Goal: Check status: Check status

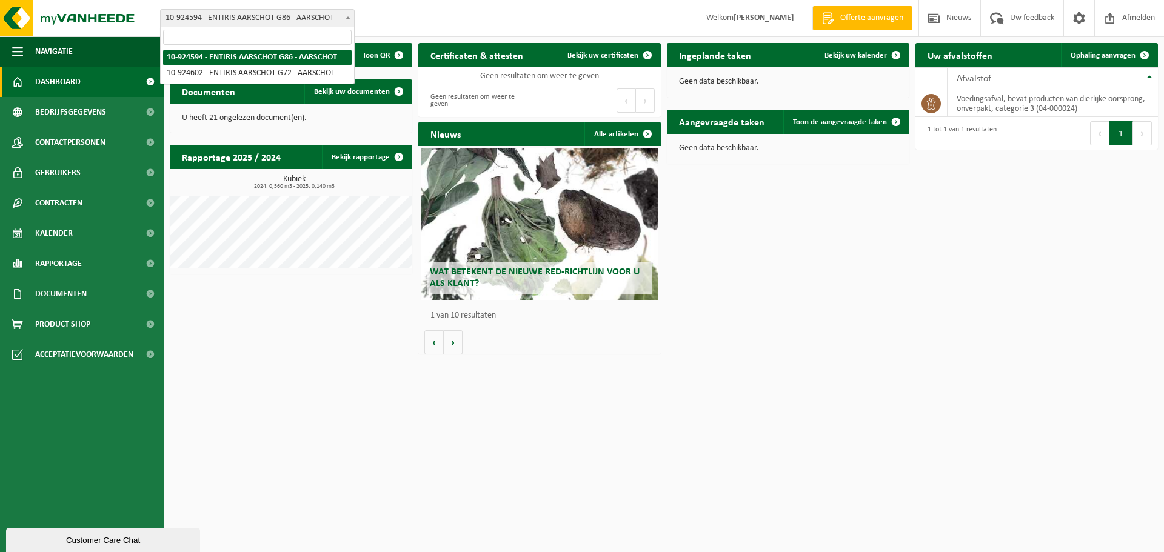
click at [349, 18] on b at bounding box center [348, 17] width 5 height 3
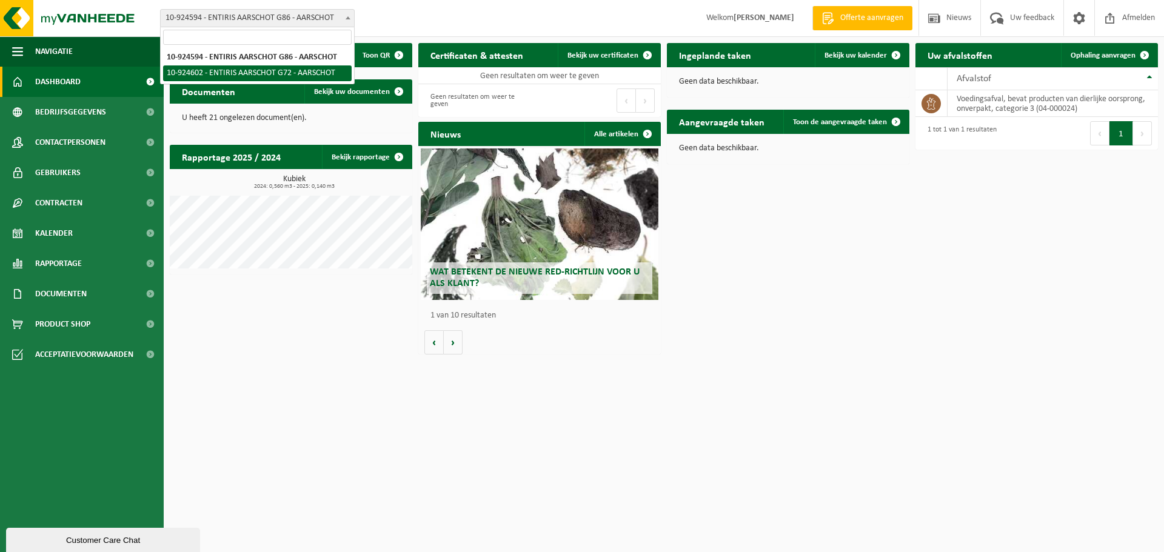
select select "131482"
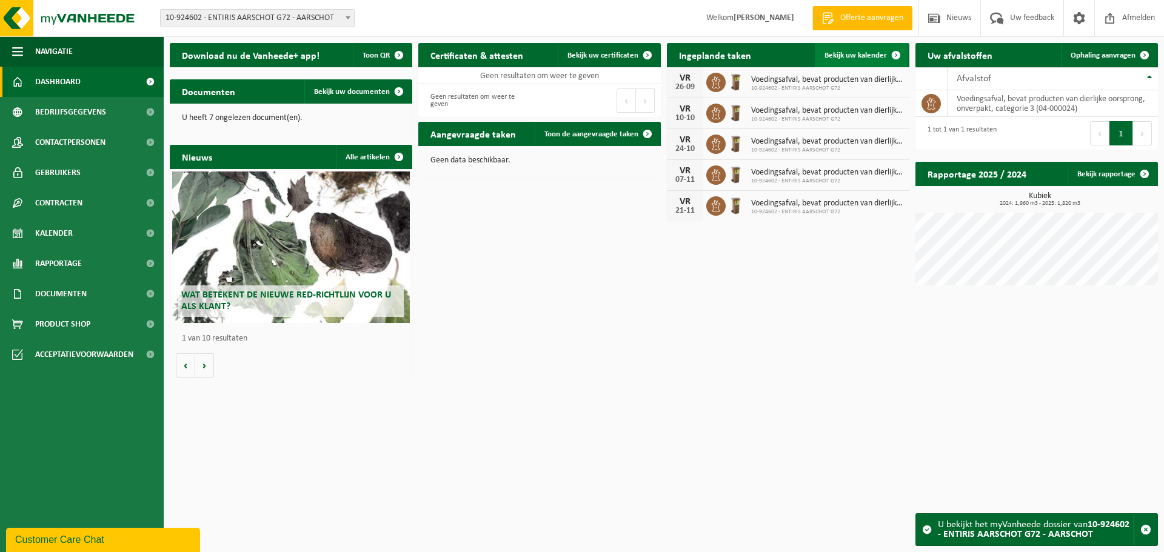
click at [852, 58] on span "Bekijk uw kalender" at bounding box center [856, 56] width 62 height 8
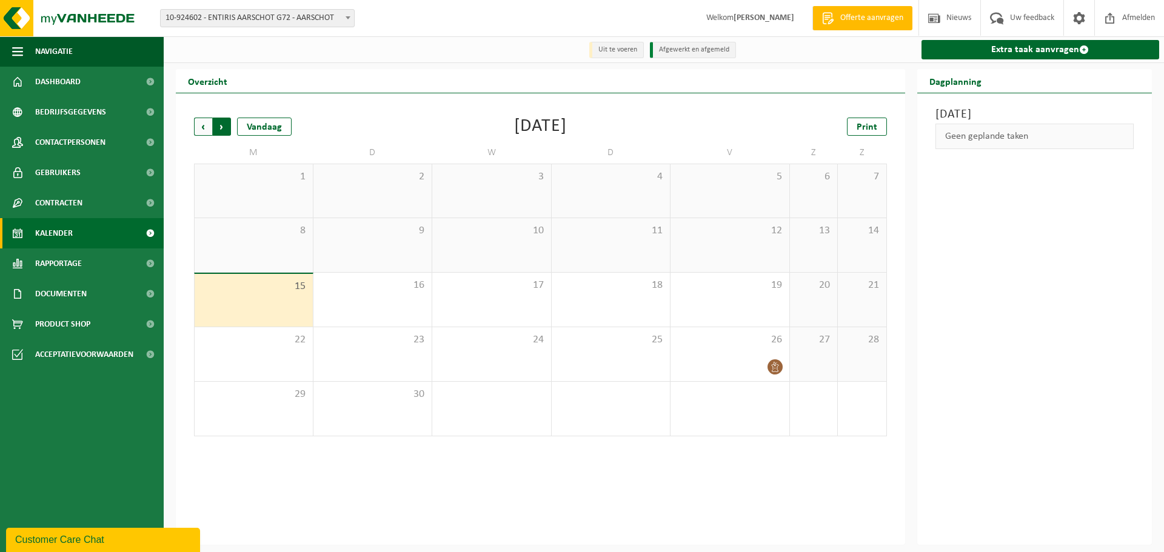
click at [202, 129] on span "Vorige" at bounding box center [203, 127] width 18 height 18
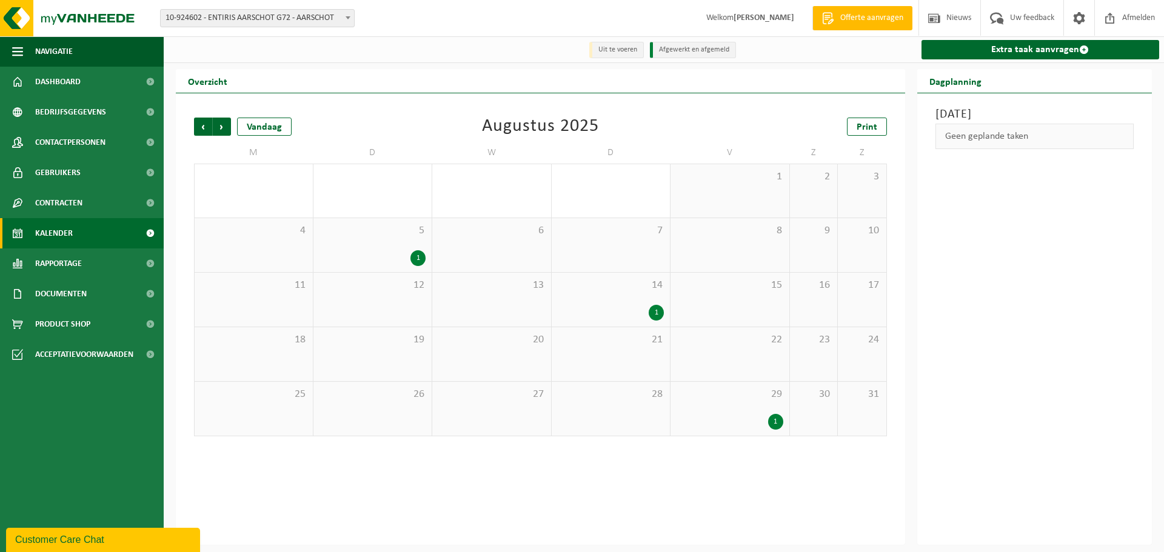
click at [776, 424] on div "1" at bounding box center [775, 422] width 15 height 16
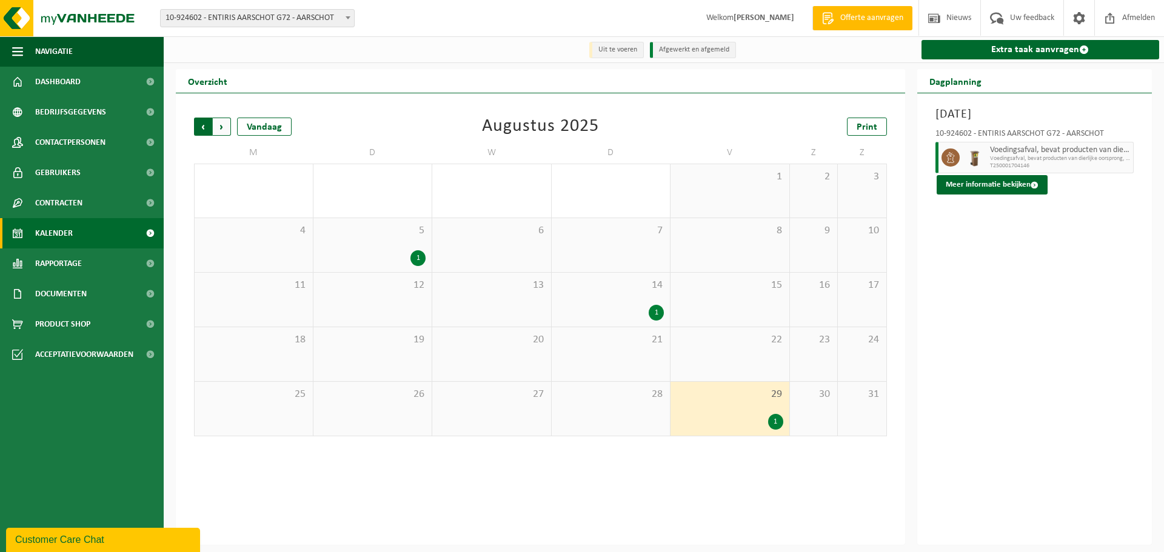
click at [218, 124] on span "Volgende" at bounding box center [222, 127] width 18 height 18
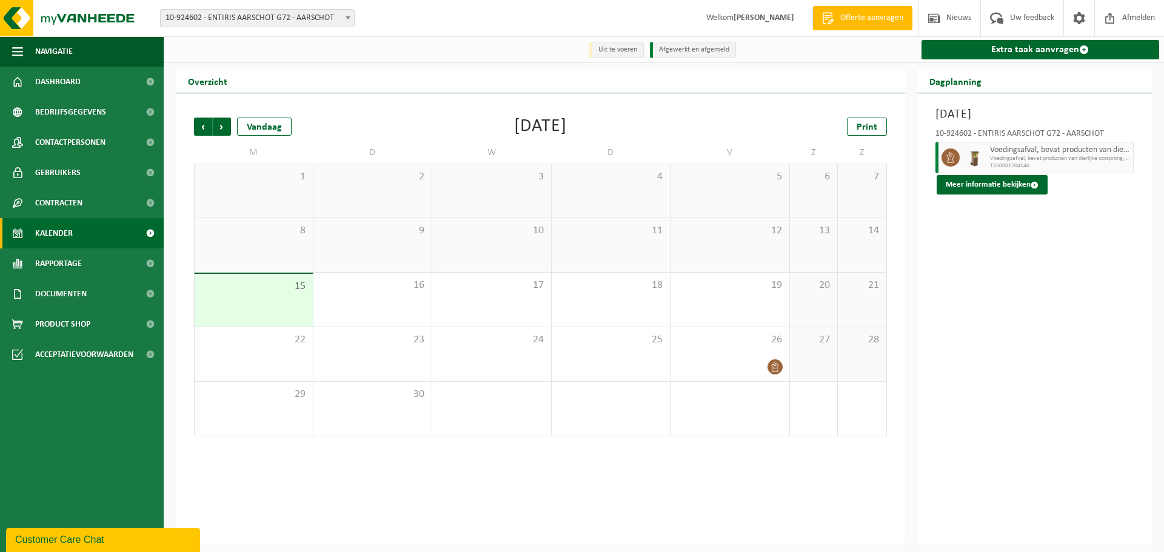
click at [736, 261] on div "12" at bounding box center [730, 245] width 119 height 54
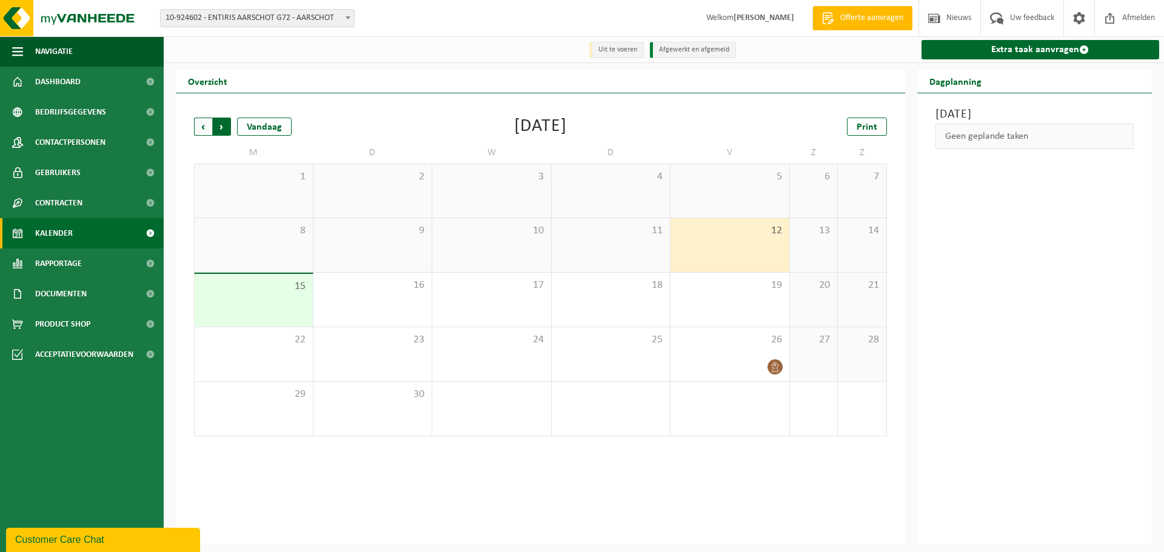
click at [201, 129] on span "Vorige" at bounding box center [203, 127] width 18 height 18
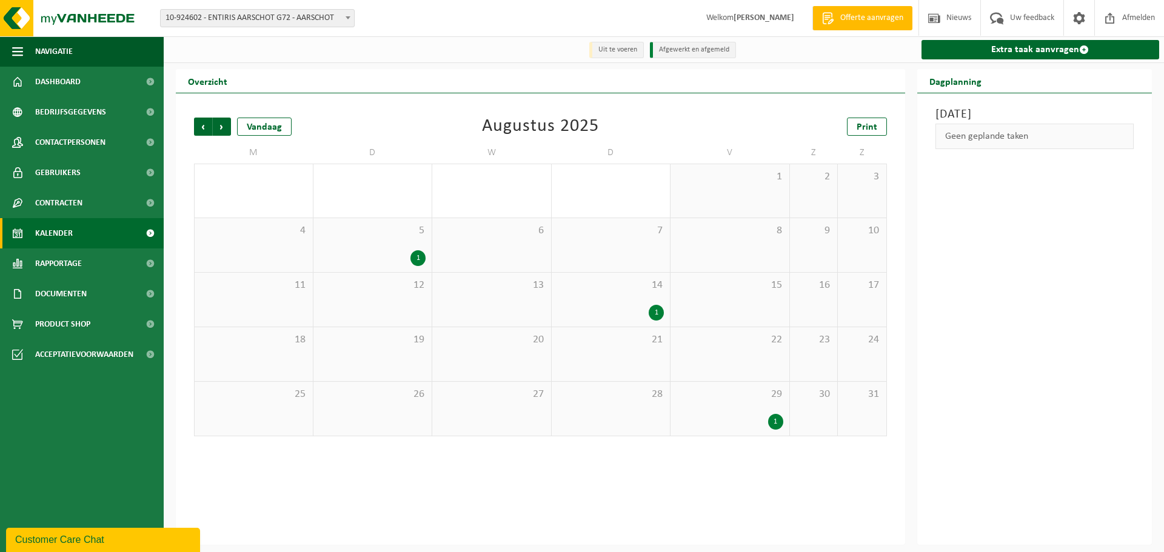
click at [201, 129] on span "Vorige" at bounding box center [203, 127] width 18 height 18
click at [223, 130] on span "Volgende" at bounding box center [222, 127] width 18 height 18
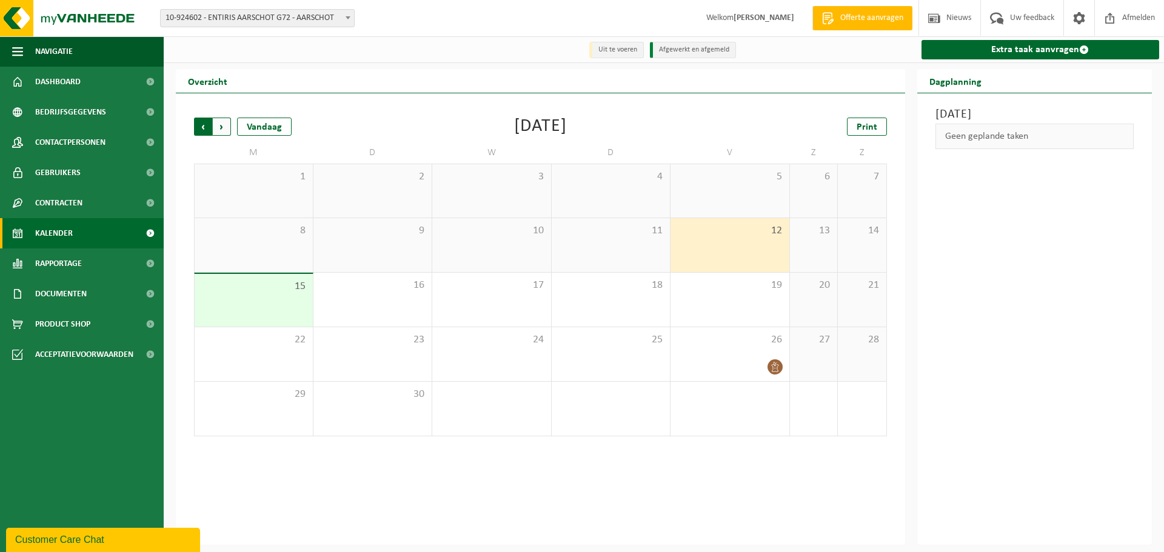
click at [220, 127] on span "Volgende" at bounding box center [222, 127] width 18 height 18
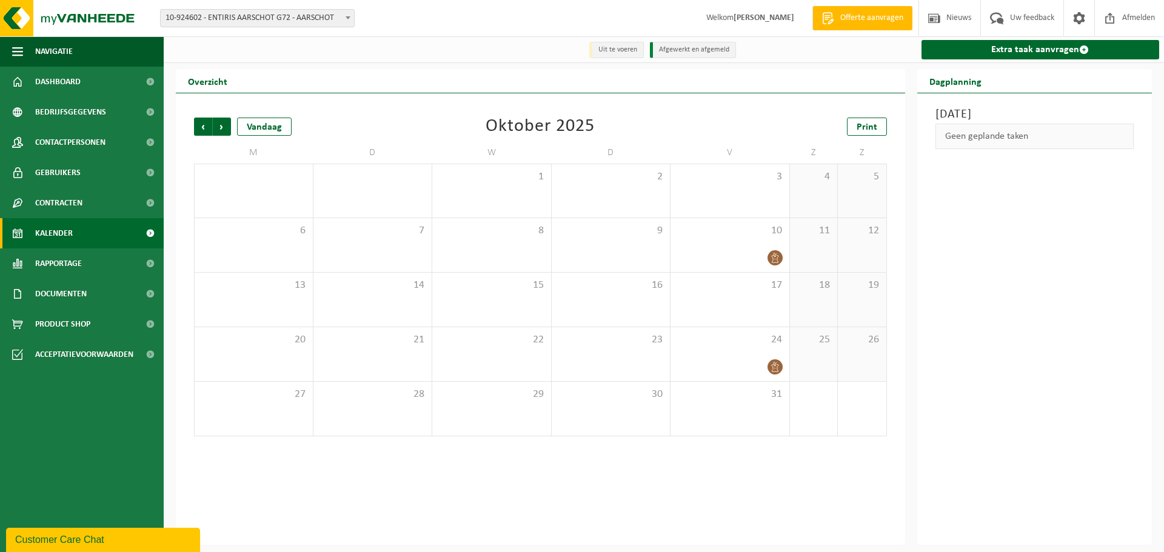
click at [220, 127] on span "Volgende" at bounding box center [222, 127] width 18 height 18
click at [224, 129] on span "Volgende" at bounding box center [222, 127] width 18 height 18
click at [207, 130] on span "Vorige" at bounding box center [203, 127] width 18 height 18
